Goal: Book appointment/travel/reservation

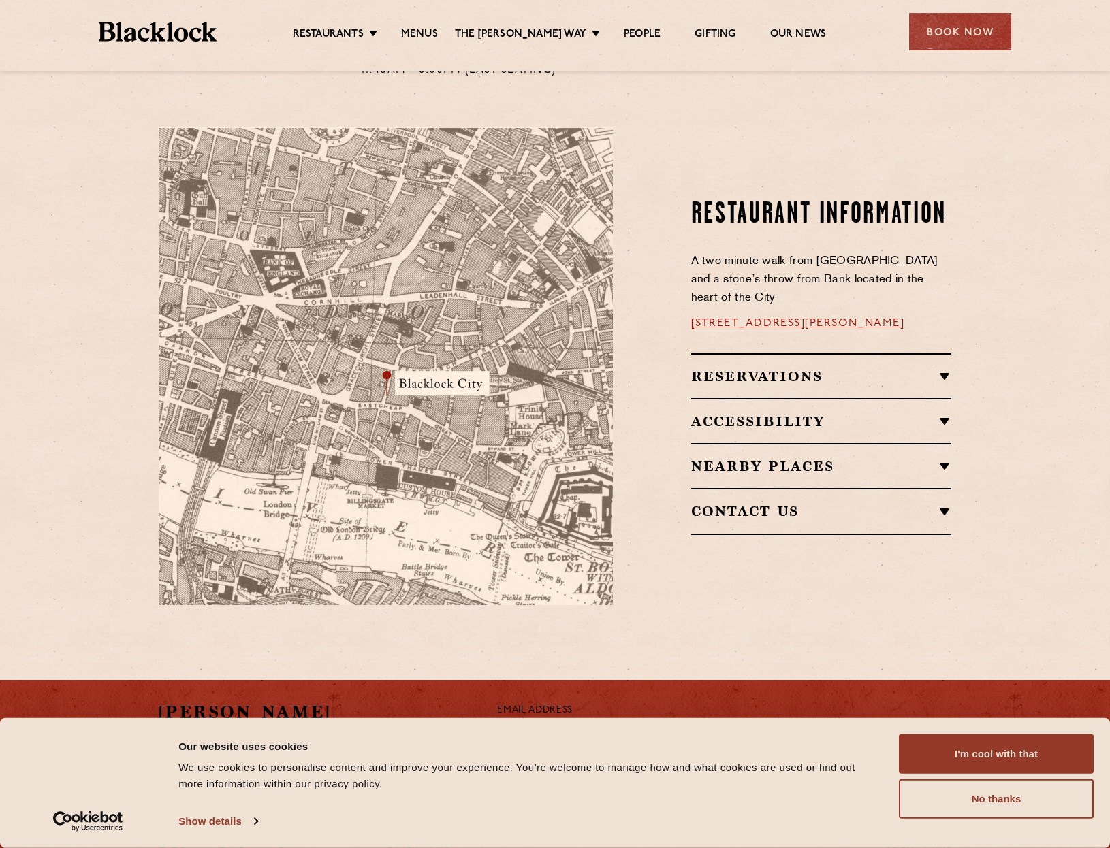
scroll to position [813, 0]
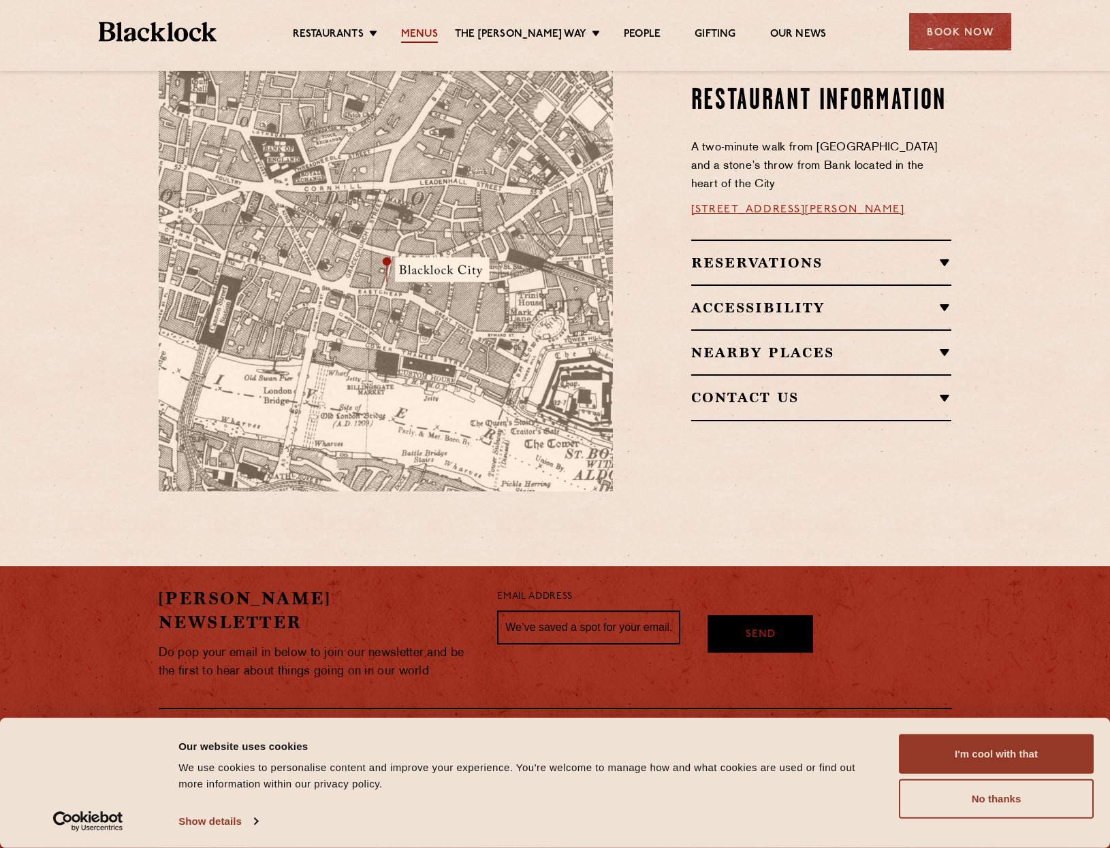
click at [429, 28] on link "Menus" at bounding box center [419, 35] width 37 height 15
click at [775, 255] on h2 "Reservations" at bounding box center [821, 263] width 261 height 16
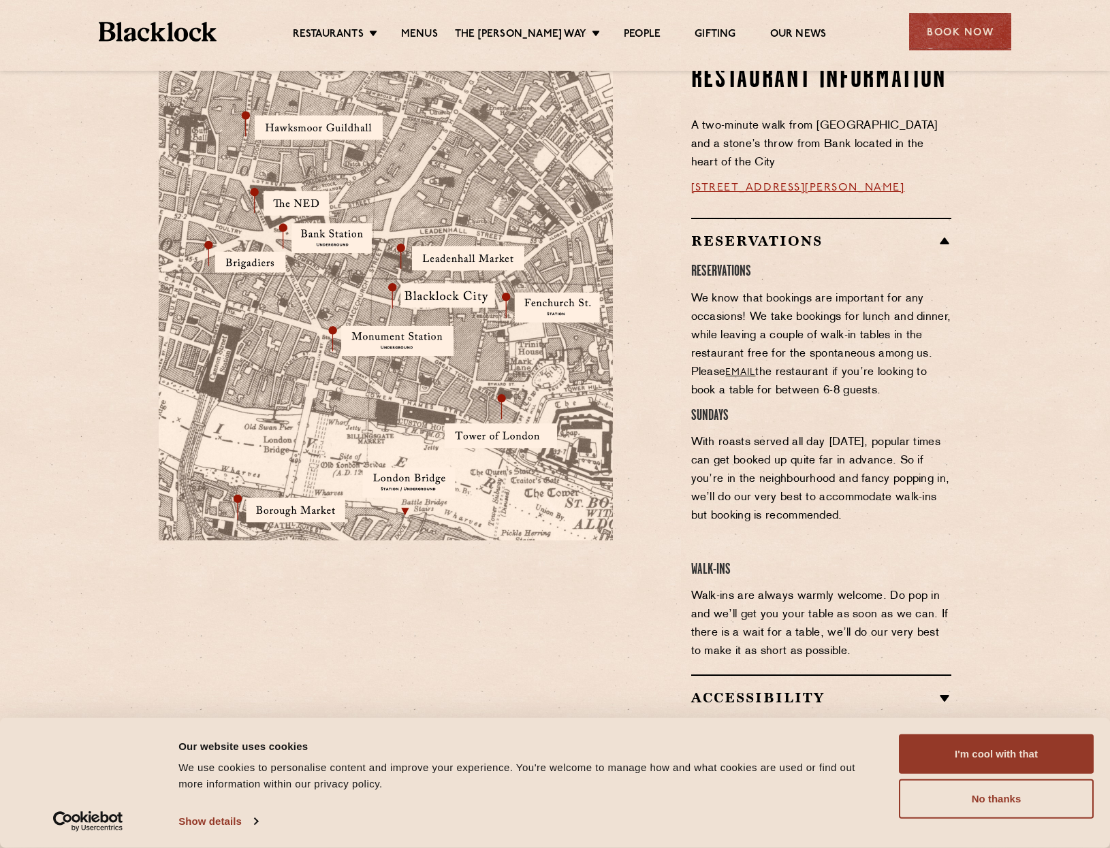
scroll to position [742, 0]
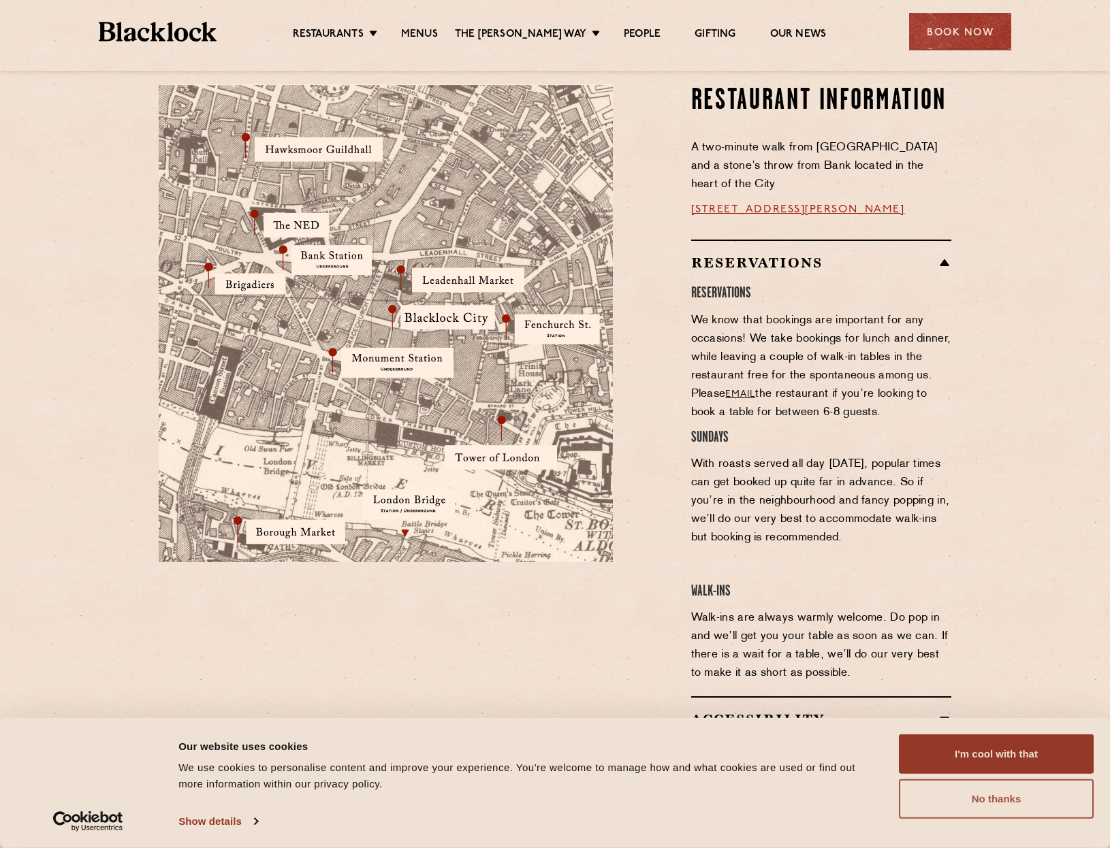
click at [999, 806] on button "No thanks" at bounding box center [996, 799] width 195 height 39
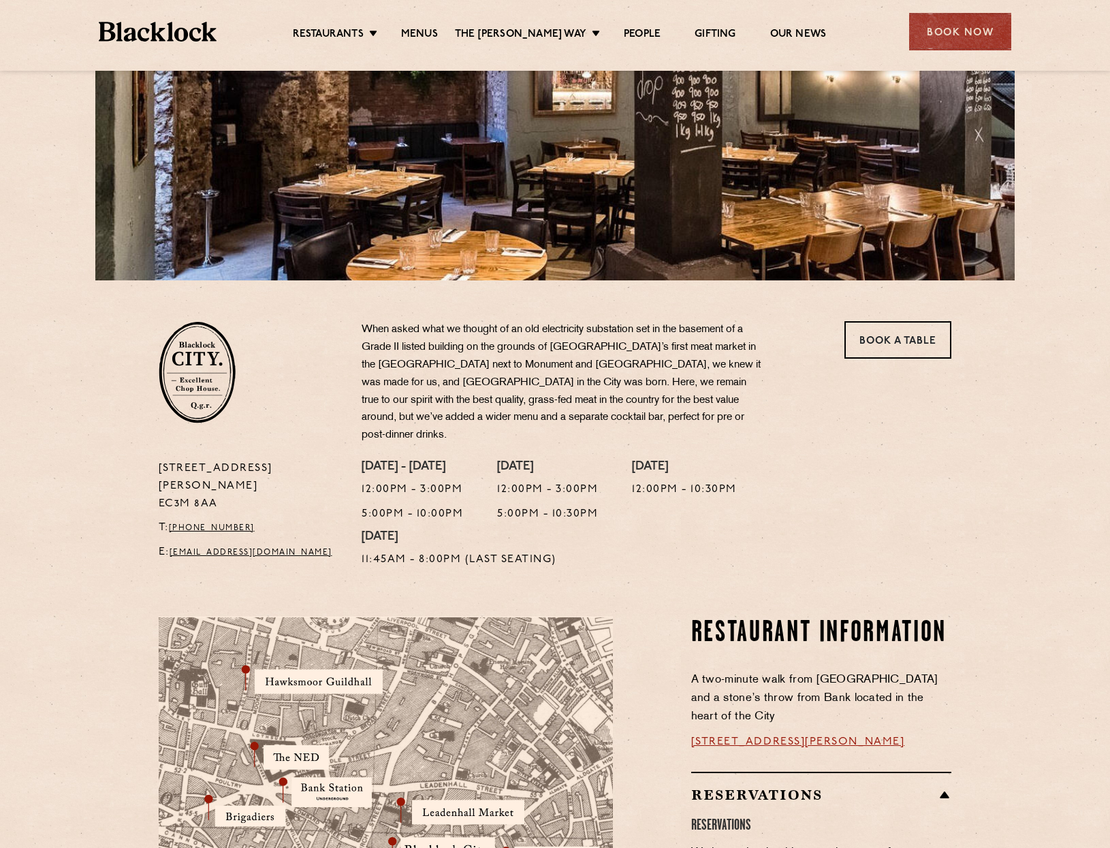
scroll to position [141, 0]
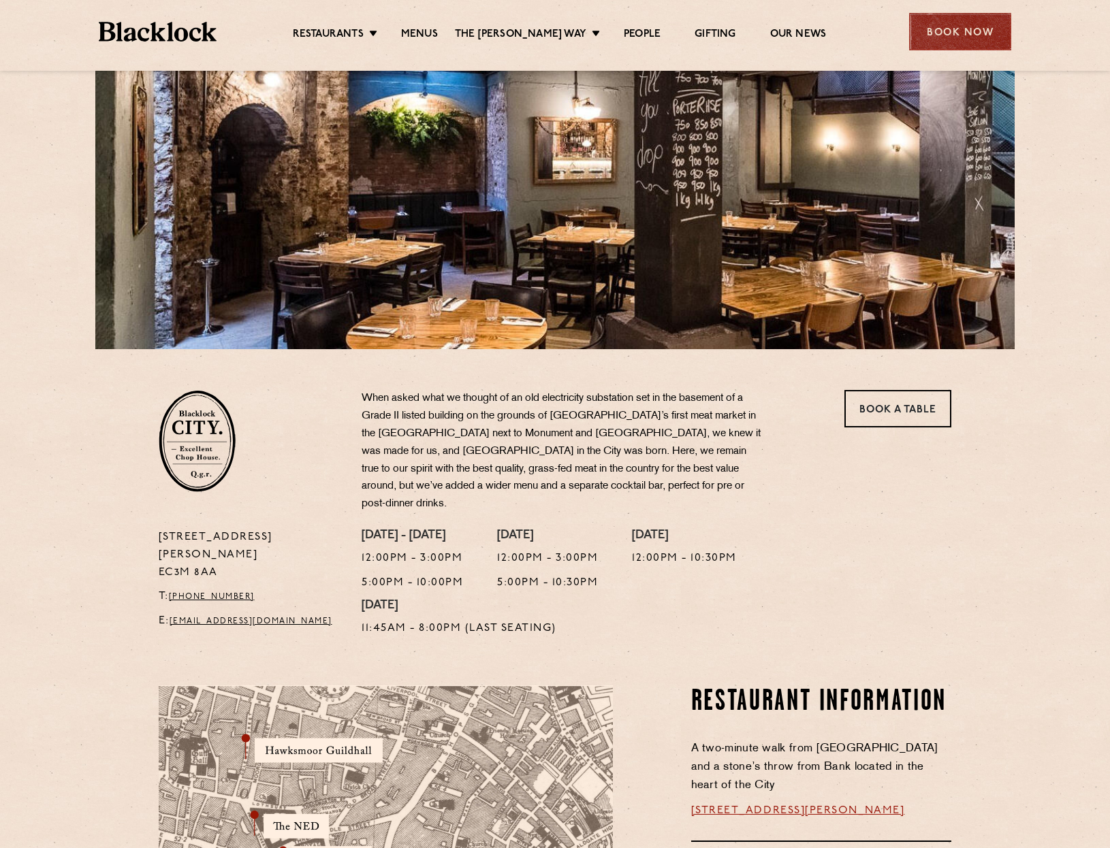
click at [947, 18] on div "Book Now" at bounding box center [960, 31] width 102 height 37
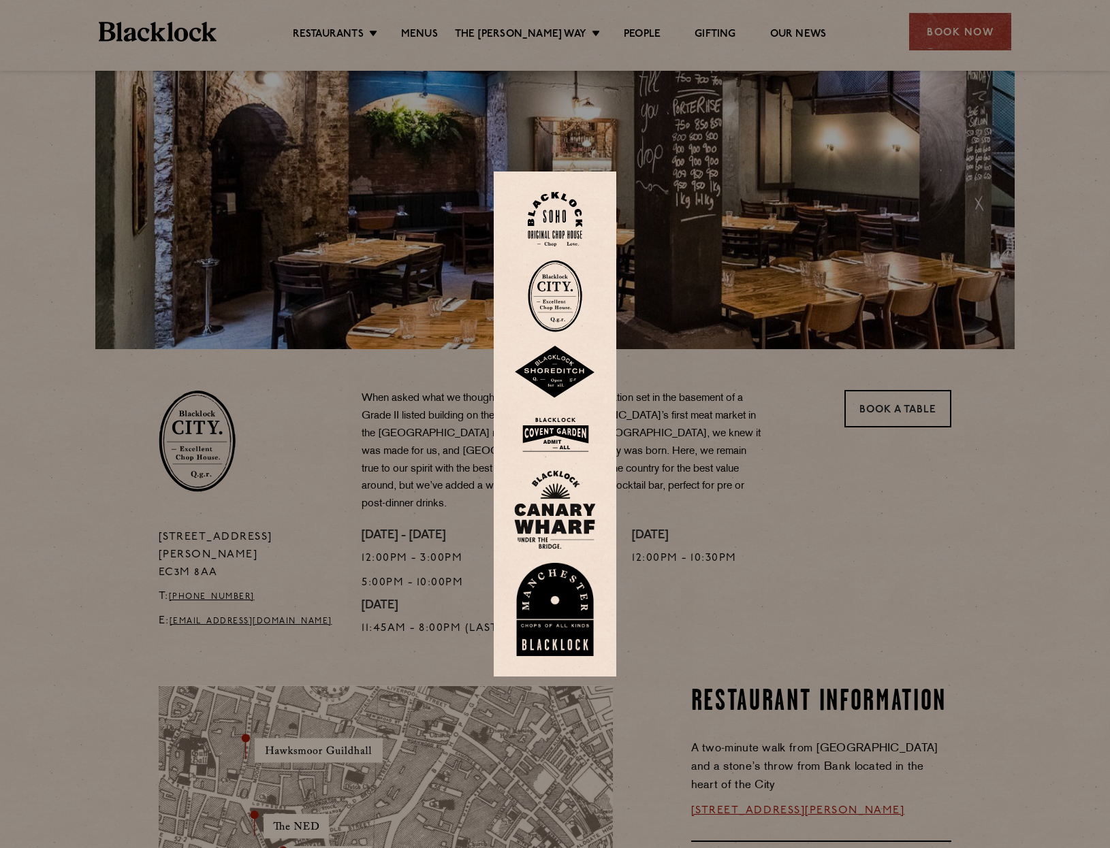
click at [534, 212] on img at bounding box center [555, 219] width 54 height 55
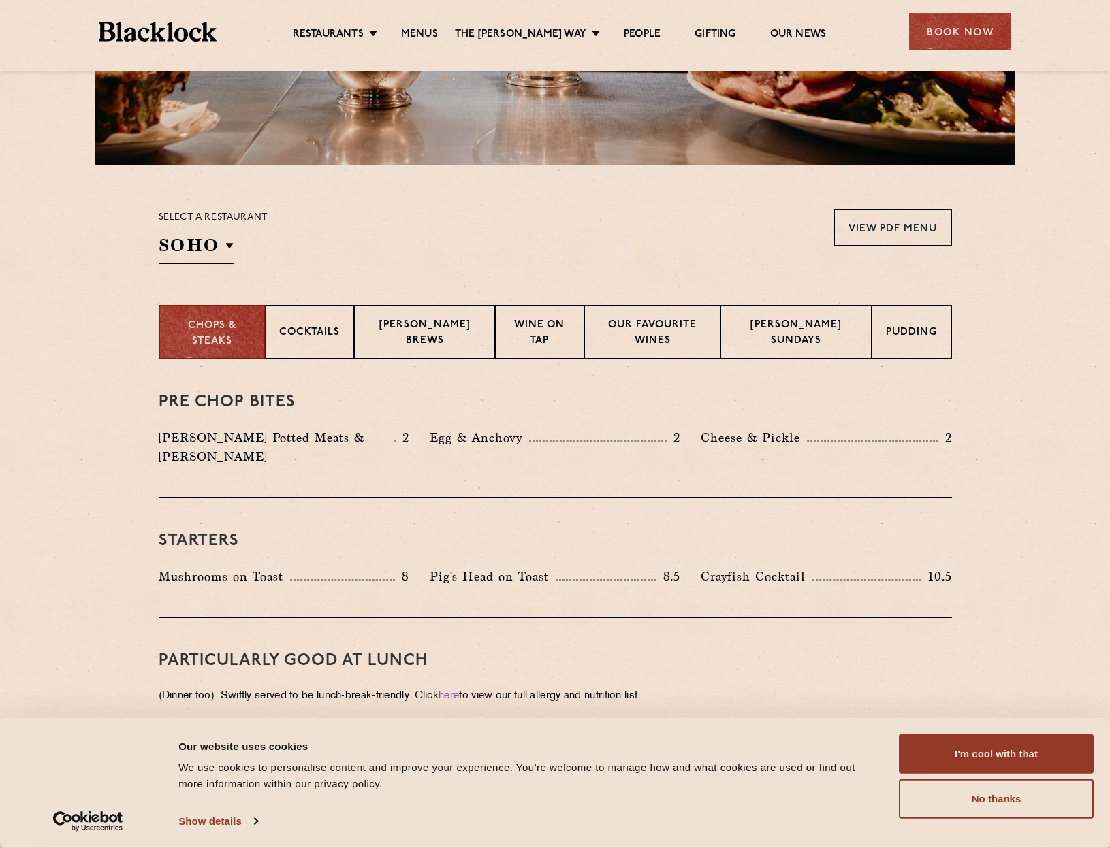
scroll to position [335, 0]
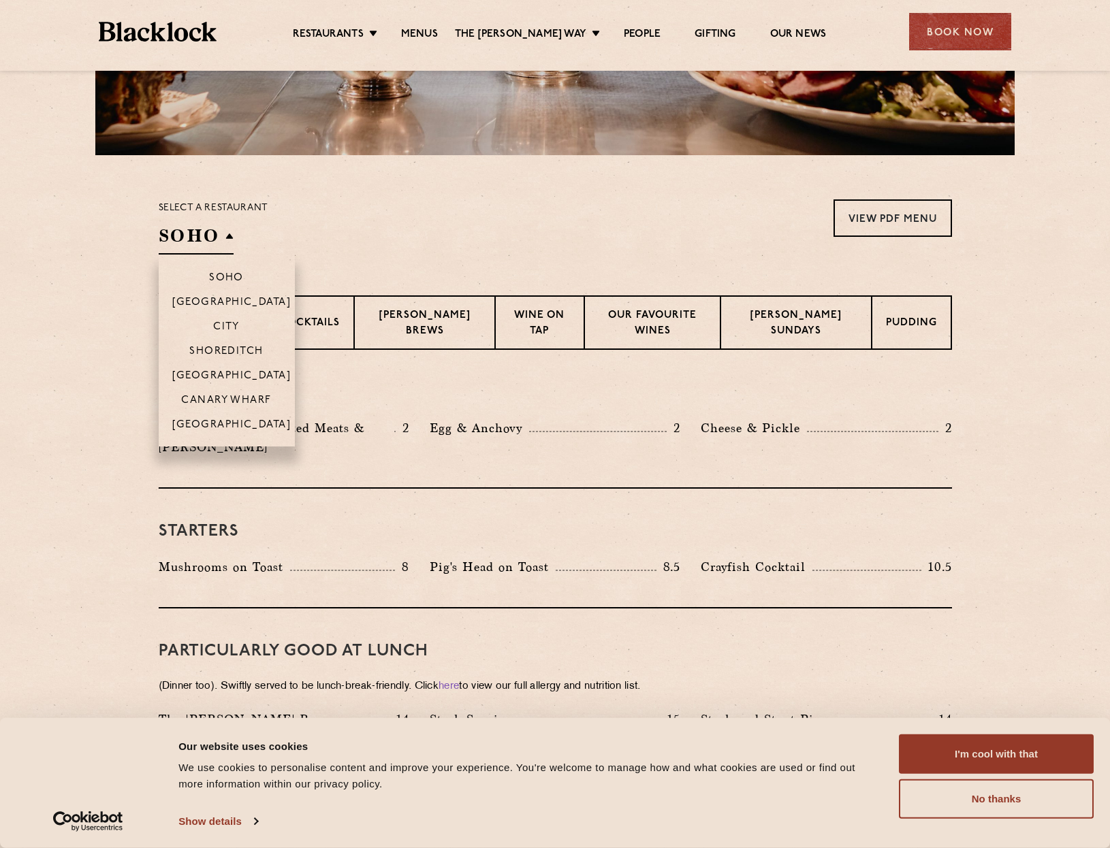
click at [187, 242] on h2 "SOHO" at bounding box center [196, 239] width 75 height 31
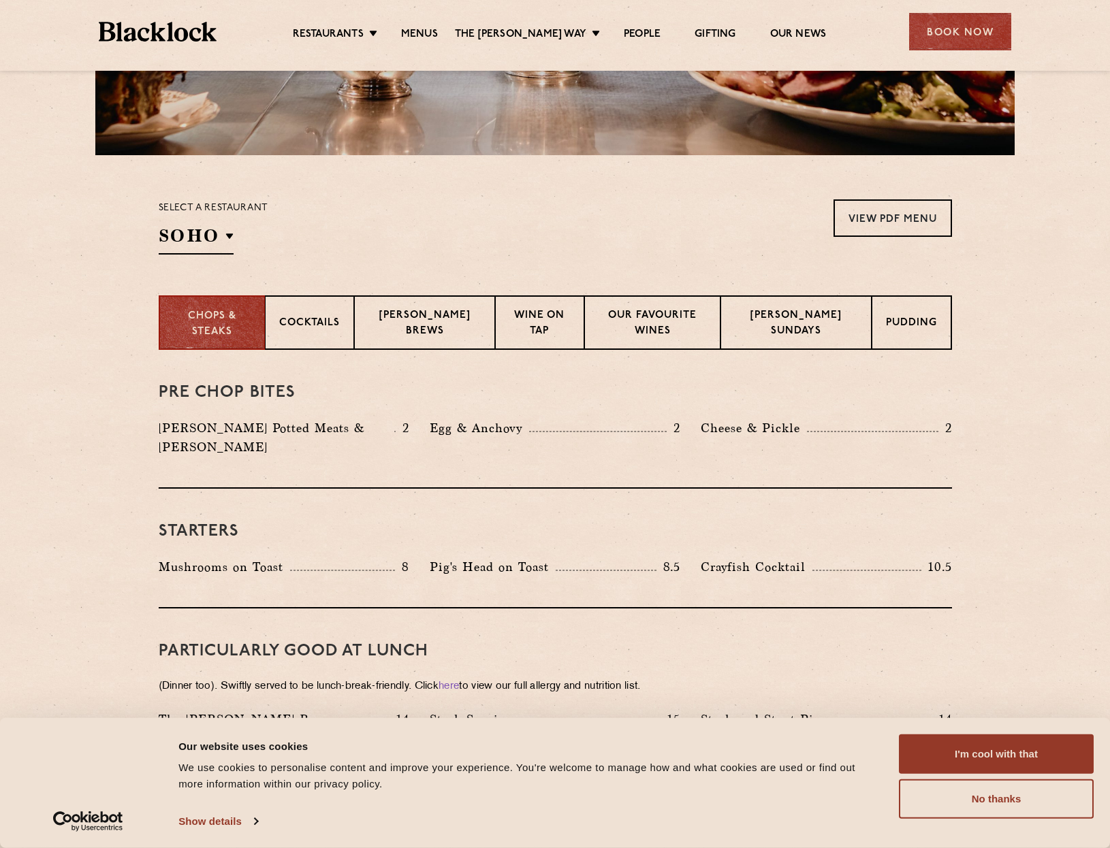
click at [317, 207] on div "Select a restaurant SOHO Soho Birmingham City Shoreditch Covent Garden Canary W…" at bounding box center [555, 226] width 793 height 55
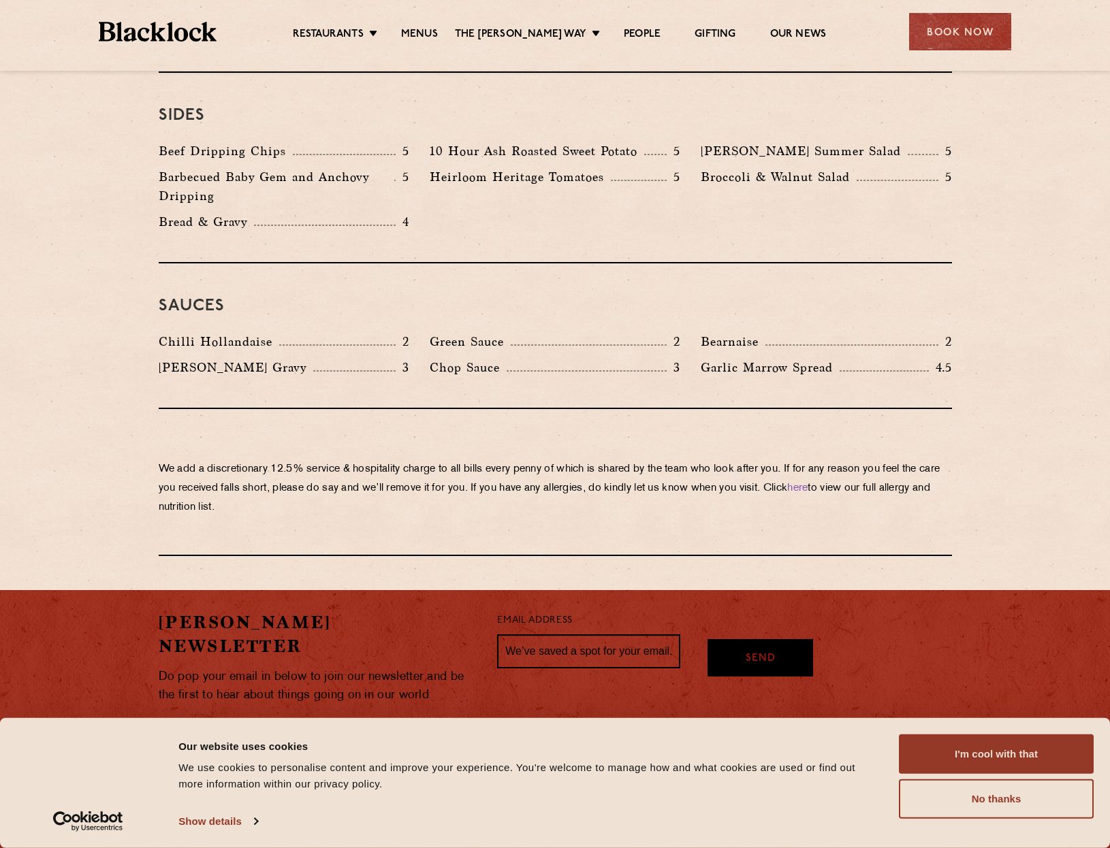
scroll to position [2091, 0]
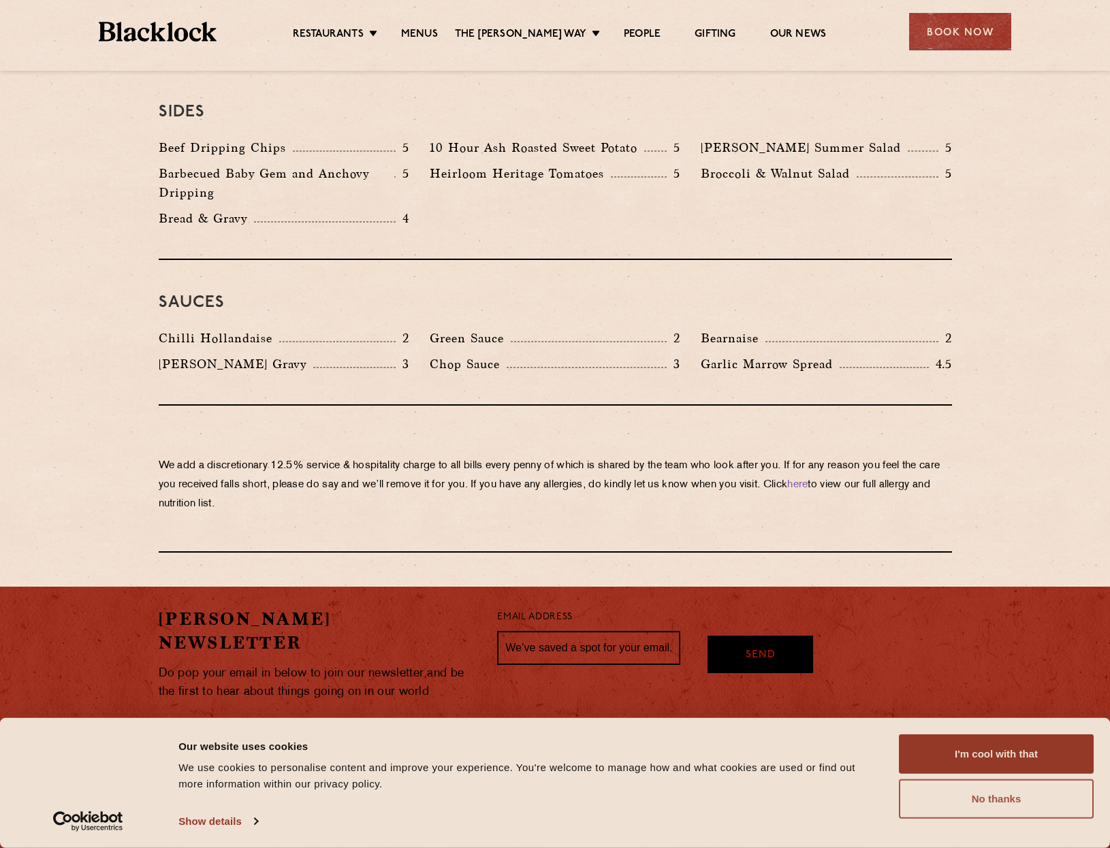
click at [973, 801] on button "No thanks" at bounding box center [996, 799] width 195 height 39
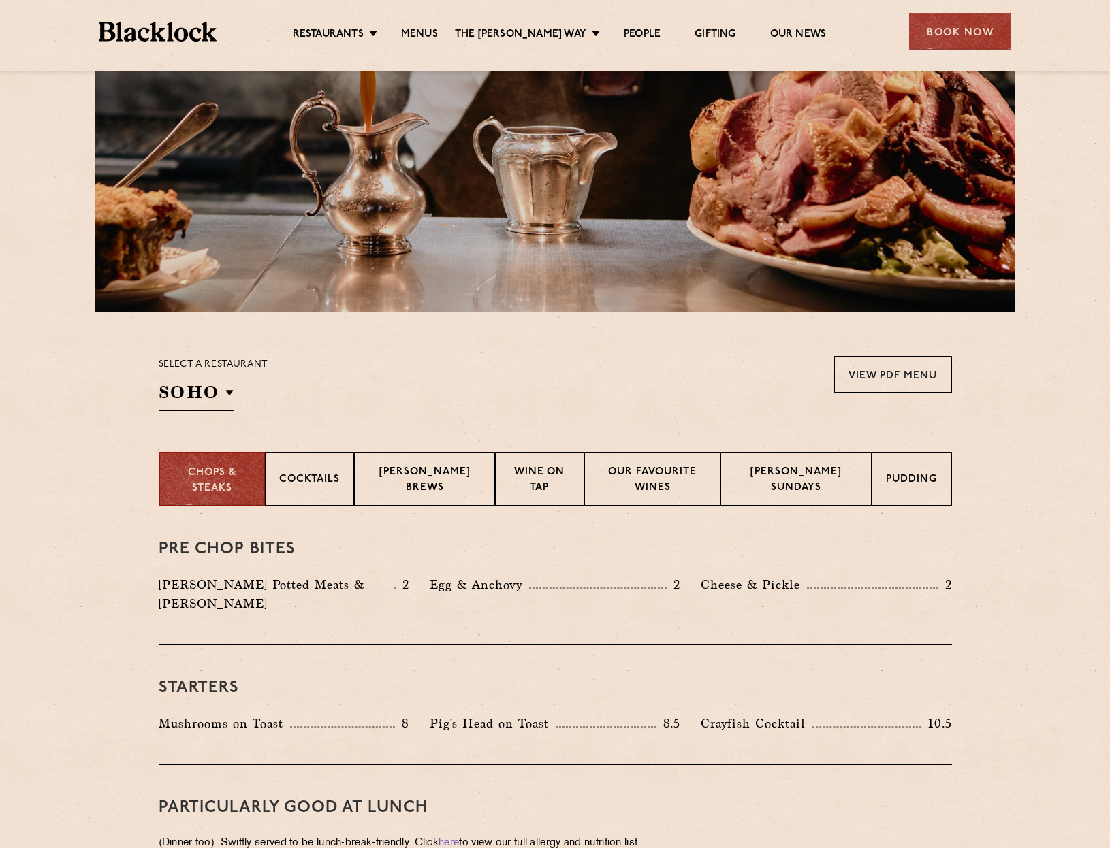
scroll to position [0, 0]
